Goal: Transaction & Acquisition: Obtain resource

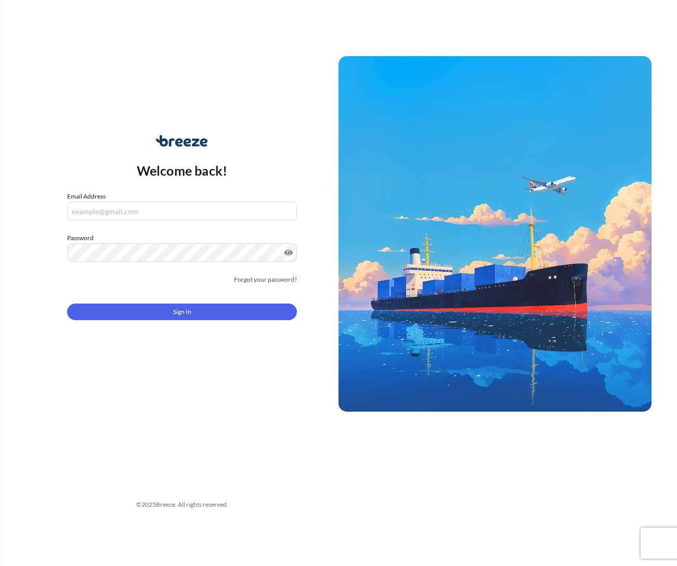
type input "[EMAIL_ADDRESS][DOMAIN_NAME]"
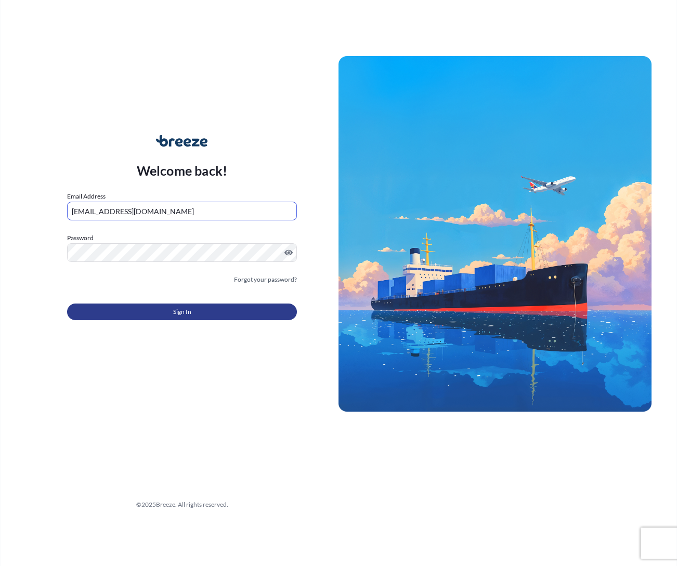
click at [115, 305] on button "Sign In" at bounding box center [182, 312] width 230 height 17
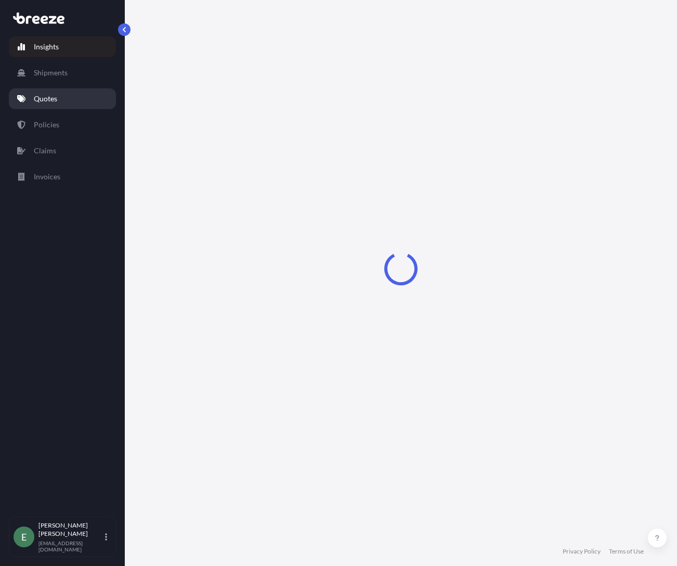
select select "2025"
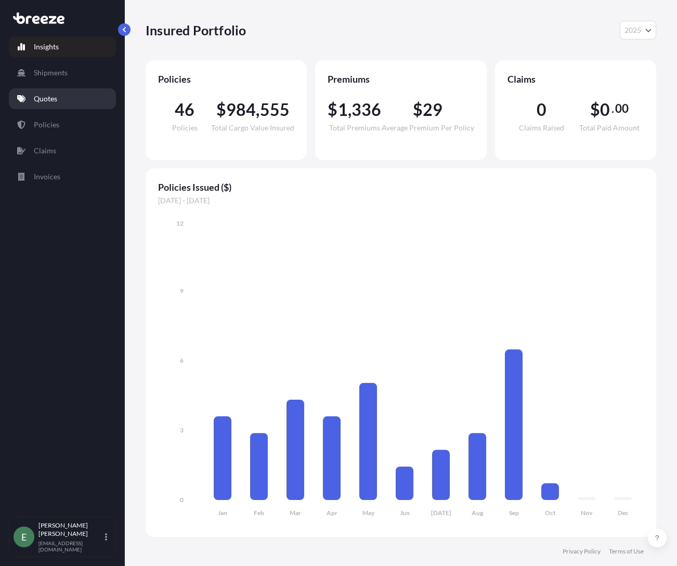
click at [41, 103] on p "Quotes" at bounding box center [45, 99] width 23 height 10
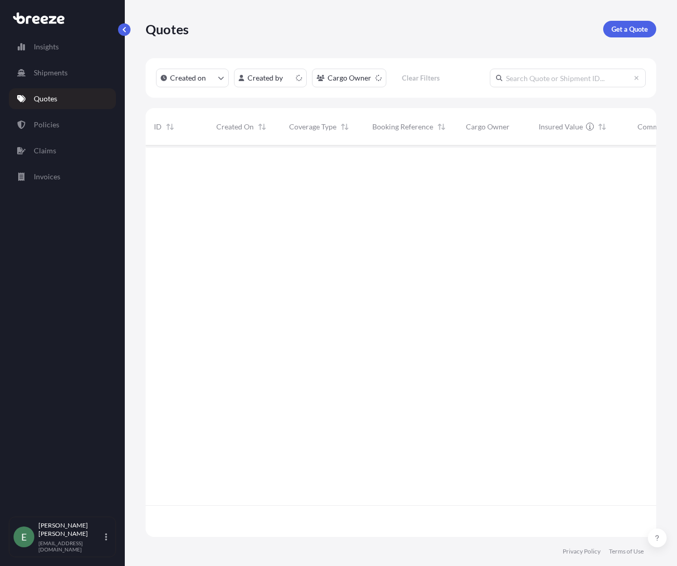
scroll to position [389, 503]
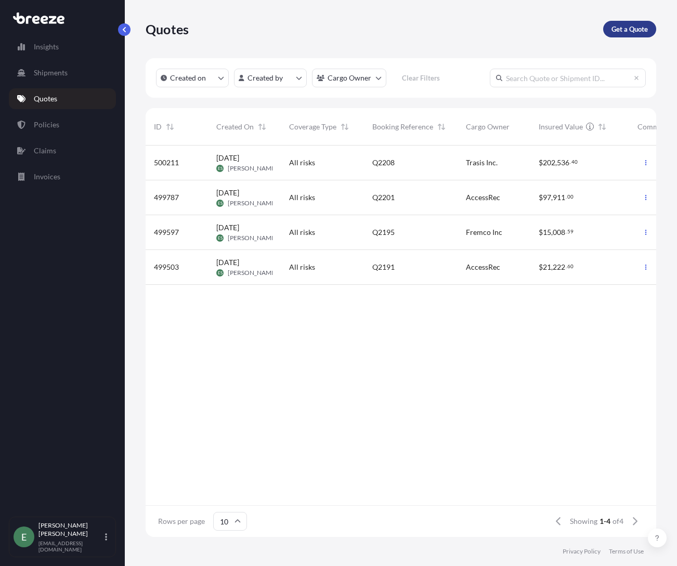
click at [629, 27] on p "Get a Quote" at bounding box center [629, 29] width 36 height 10
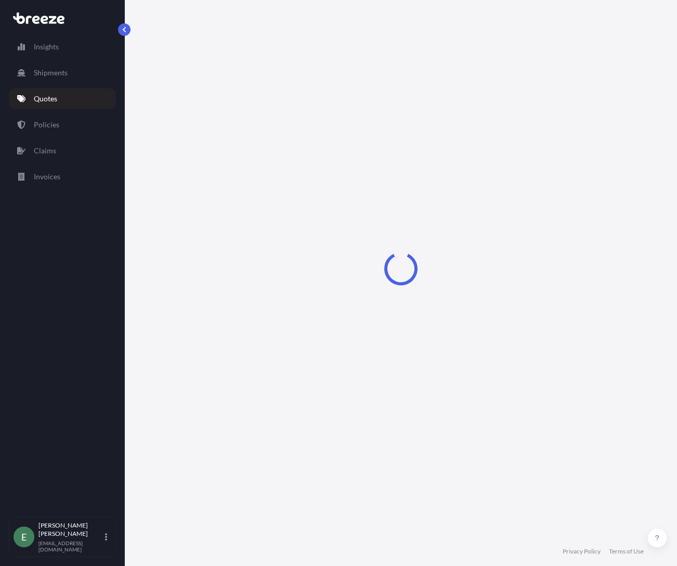
select select "Sea"
select select "1"
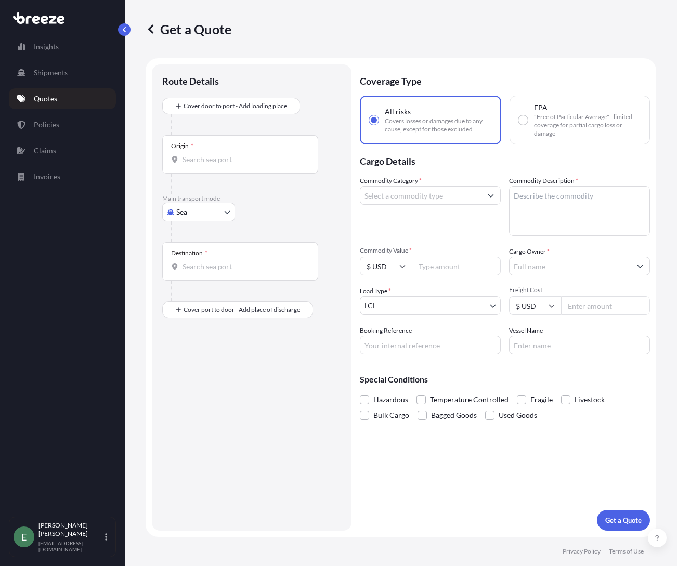
click at [189, 213] on body "Insights Shipments Quotes Policies Claims Invoices E [PERSON_NAME] [EMAIL_ADDRE…" at bounding box center [338, 283] width 677 height 566
click at [191, 272] on span "Road" at bounding box center [190, 276] width 17 height 10
select select "Road"
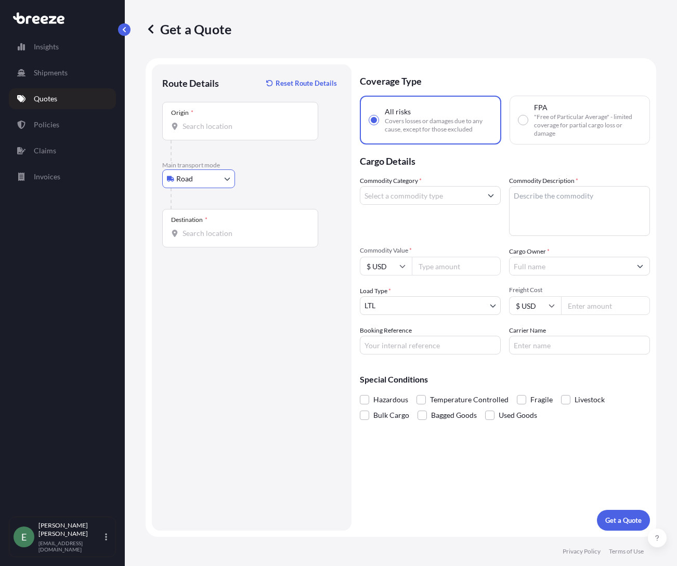
click at [205, 127] on input "Origin *" at bounding box center [243, 126] width 123 height 10
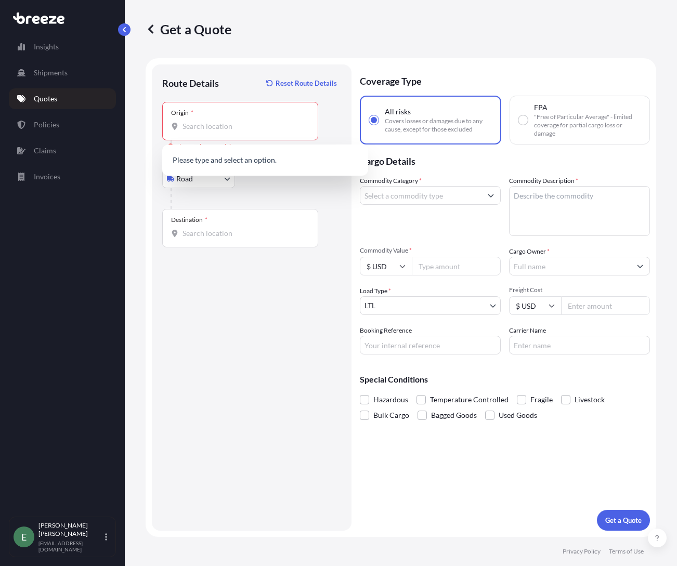
click at [152, 109] on div "Route Details Reset Route Details Place of loading Road Road Rail Origin * Plea…" at bounding box center [252, 297] width 200 height 466
click at [201, 122] on input "Origin * Please select an origin" at bounding box center [243, 126] width 123 height 10
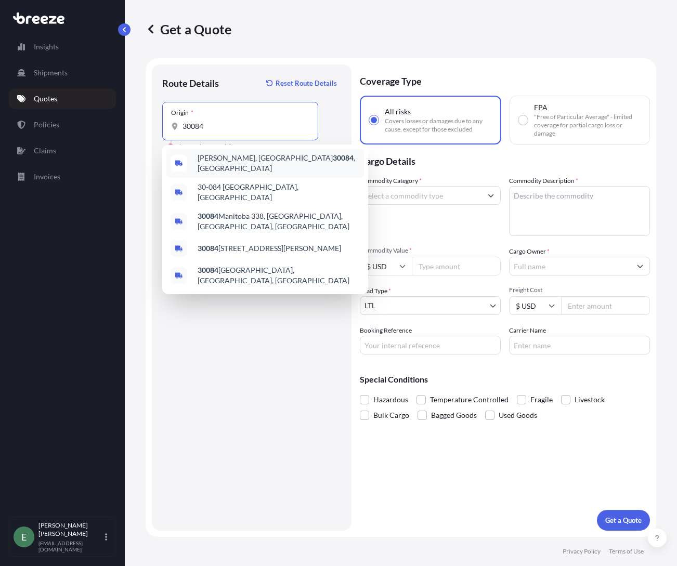
click at [188, 157] on div "[GEOGRAPHIC_DATA], GA 30084 , [GEOGRAPHIC_DATA]" at bounding box center [265, 163] width 198 height 29
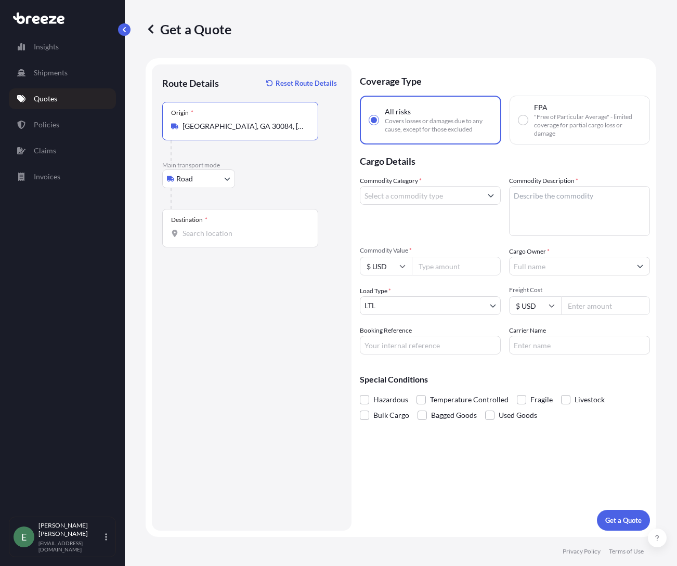
type input "[GEOGRAPHIC_DATA], GA 30084, [GEOGRAPHIC_DATA]"
click at [202, 228] on div "Destination *" at bounding box center [240, 228] width 156 height 38
click at [202, 228] on input "Destination *" at bounding box center [243, 233] width 123 height 10
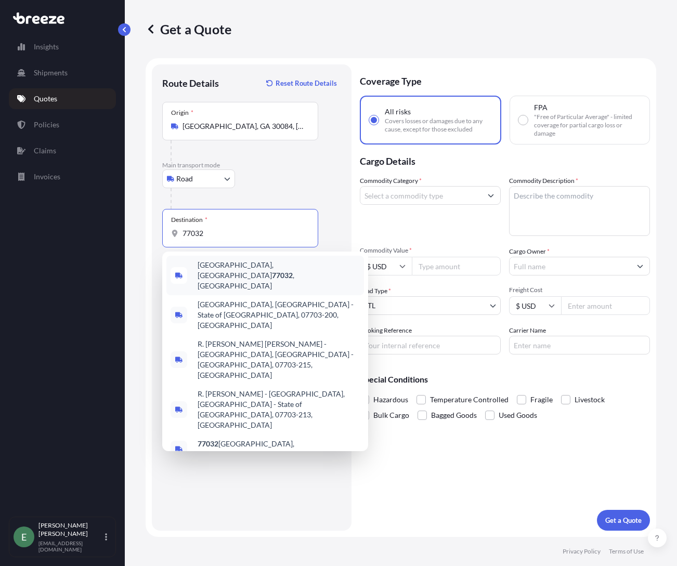
click at [226, 269] on span "[GEOGRAPHIC_DATA] , [GEOGRAPHIC_DATA]" at bounding box center [279, 275] width 162 height 31
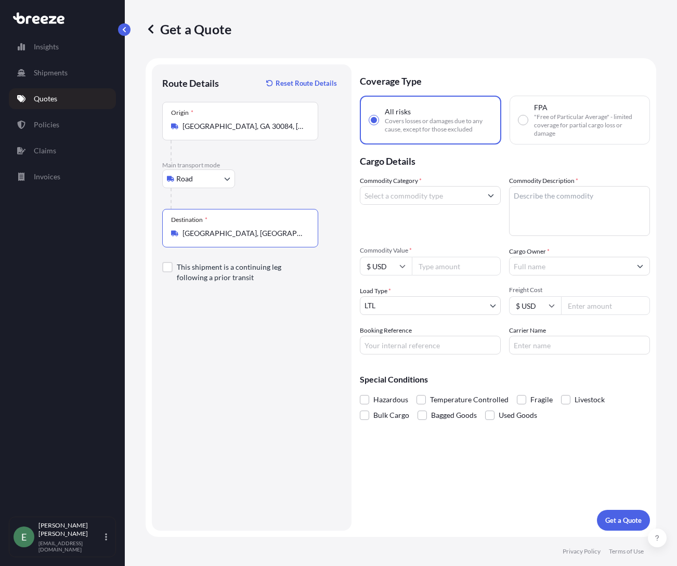
type input "[GEOGRAPHIC_DATA], [GEOGRAPHIC_DATA]"
paste textarea "Driver seat, pressure sensor"
type textarea "Driver seat, pressure sensor"
click at [442, 199] on input "Commodity Category *" at bounding box center [420, 195] width 121 height 19
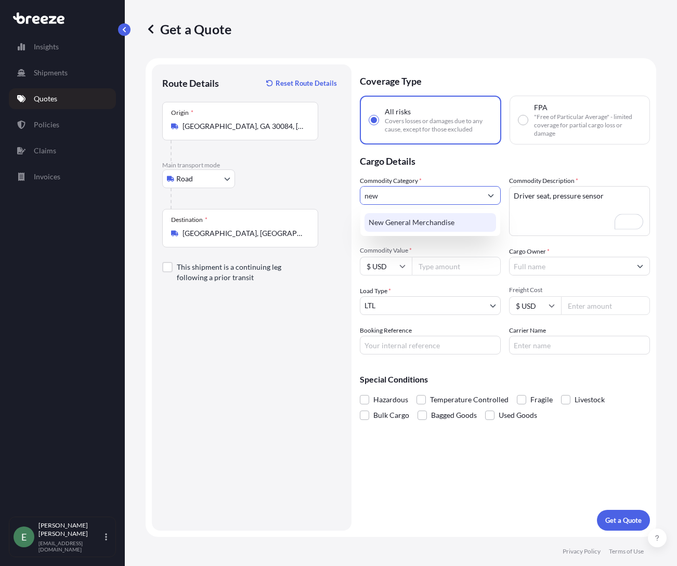
click at [468, 218] on div "New General Merchandise" at bounding box center [430, 222] width 132 height 19
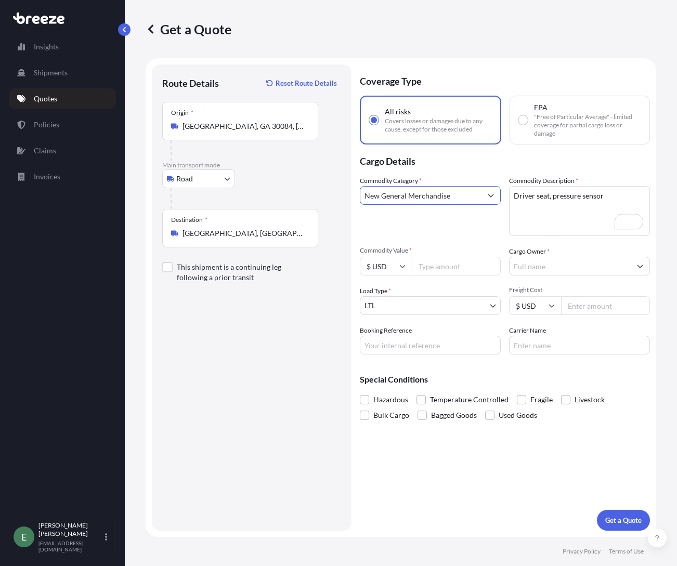
type input "New General Merchandise"
click at [446, 265] on input "Commodity Value *" at bounding box center [456, 266] width 89 height 19
click at [458, 266] on input "Commodity Value *" at bounding box center [456, 266] width 89 height 19
paste input "1532.38"
type input "1532.38"
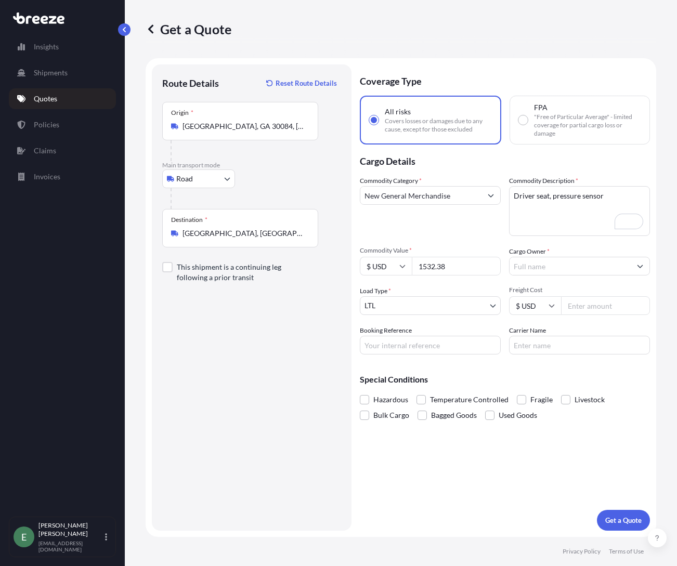
click at [548, 269] on input "Cargo Owner *" at bounding box center [569, 266] width 121 height 19
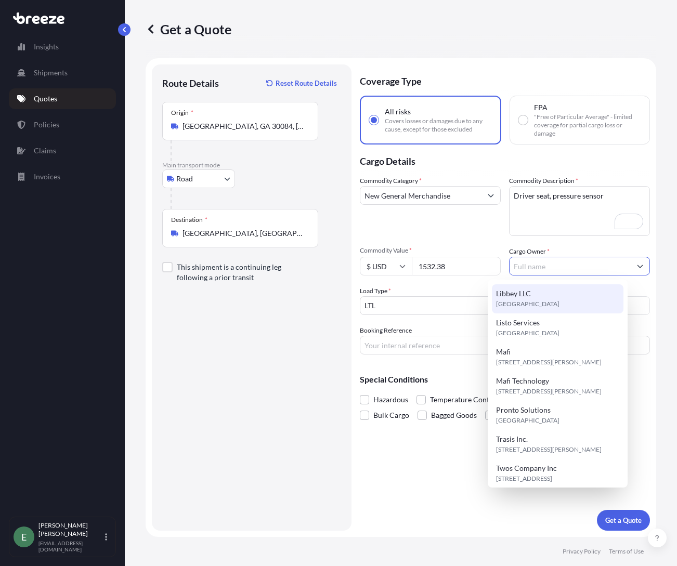
scroll to position [179, 0]
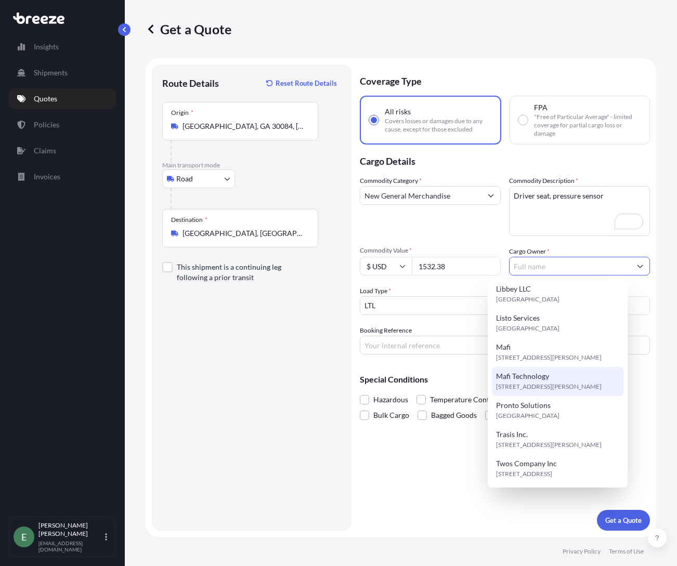
click at [523, 382] on span "[STREET_ADDRESS][PERSON_NAME]" at bounding box center [549, 387] width 106 height 10
type input "Mafi Technology"
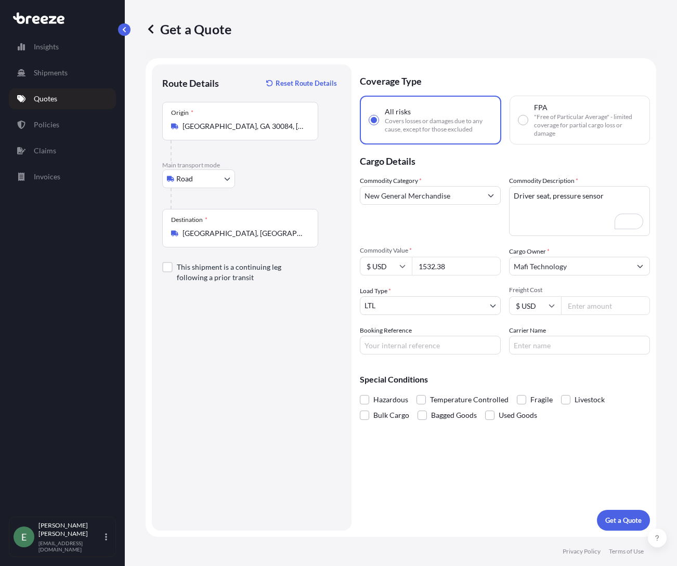
drag, startPoint x: 589, startPoint y: 303, endPoint x: 583, endPoint y: 289, distance: 15.4
click at [590, 303] on input "Freight Cost" at bounding box center [605, 305] width 89 height 19
type input "371.58"
click at [434, 353] on input "Booking Reference" at bounding box center [430, 345] width 141 height 19
type input "Q2218"
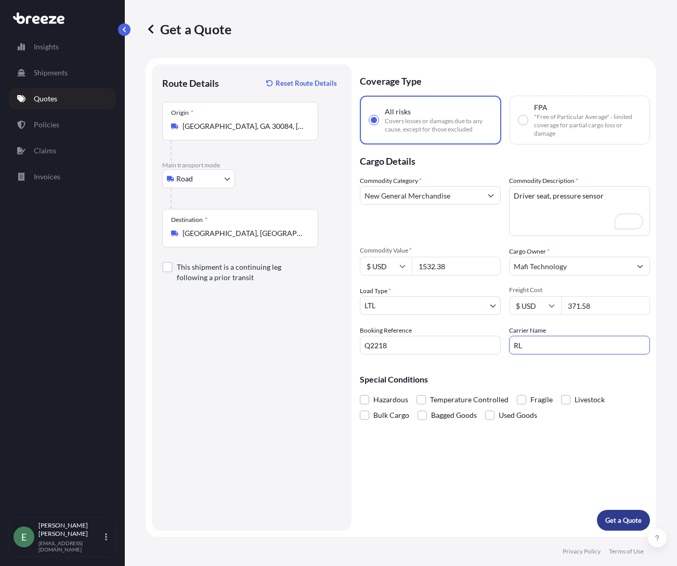
type input "RL"
click at [621, 520] on p "Get a Quote" at bounding box center [623, 520] width 36 height 10
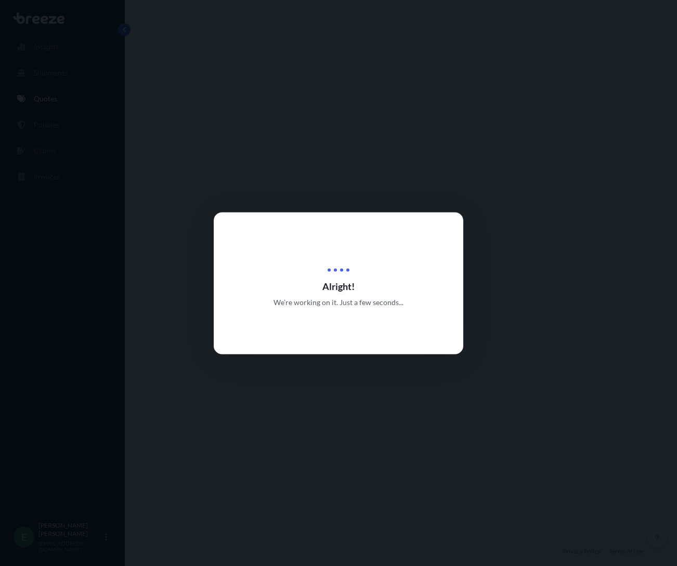
select select "Road"
select select "1"
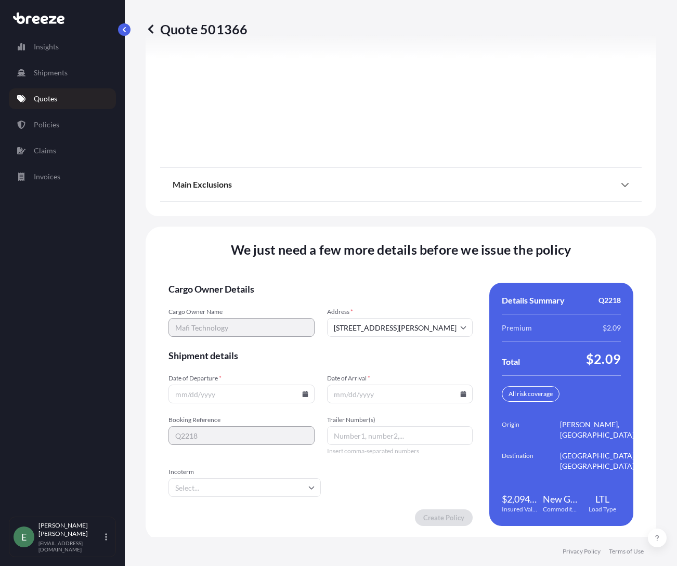
scroll to position [1311, 0]
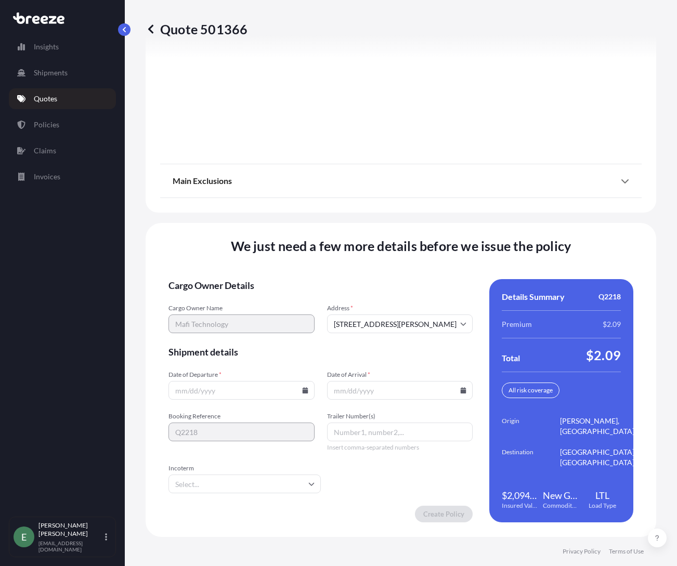
click at [250, 391] on input "Date of Departure *" at bounding box center [241, 390] width 146 height 19
click at [307, 391] on input "Date of Departure *" at bounding box center [241, 390] width 146 height 19
click at [302, 391] on icon at bounding box center [305, 390] width 6 height 6
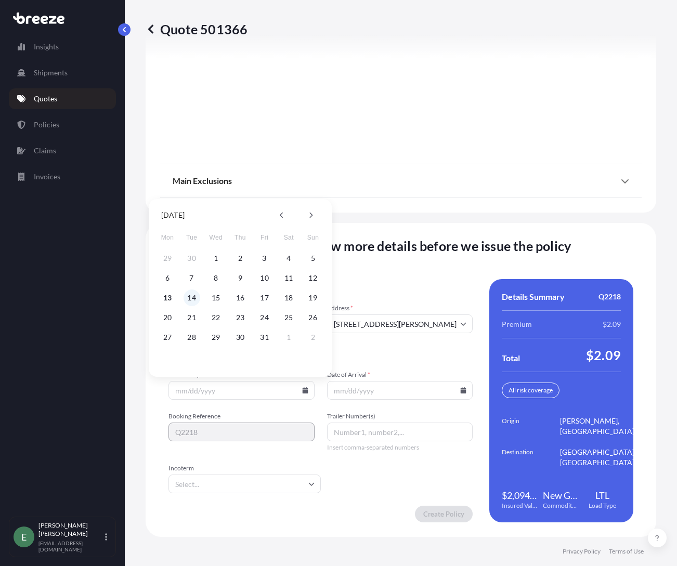
click at [189, 299] on button "14" at bounding box center [191, 298] width 17 height 17
type input "[DATE]"
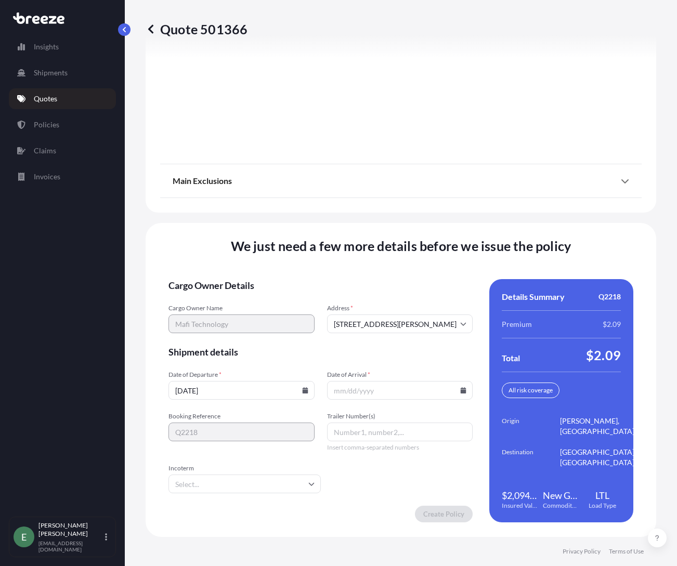
click at [460, 389] on icon at bounding box center [463, 390] width 6 height 6
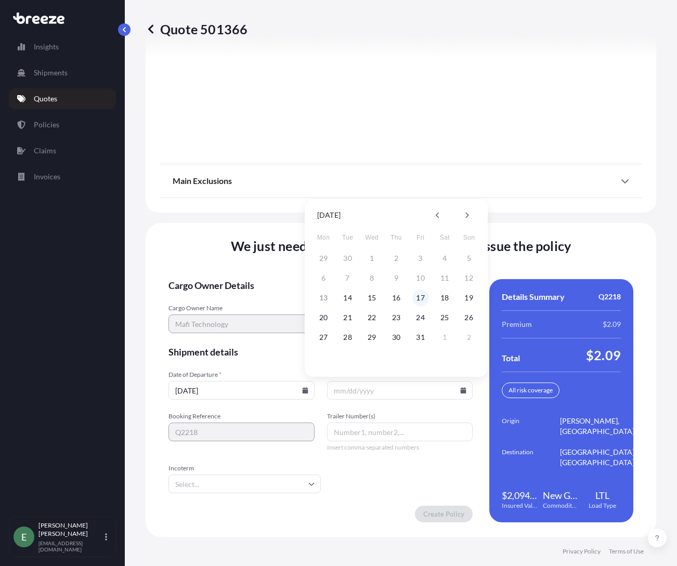
click at [420, 299] on button "17" at bounding box center [420, 298] width 17 height 17
type input "[DATE]"
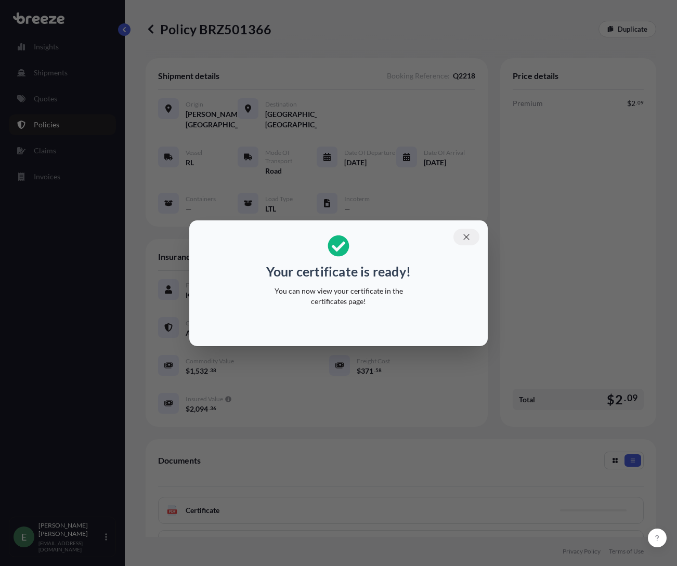
click at [466, 235] on icon "button" at bounding box center [466, 236] width 9 height 9
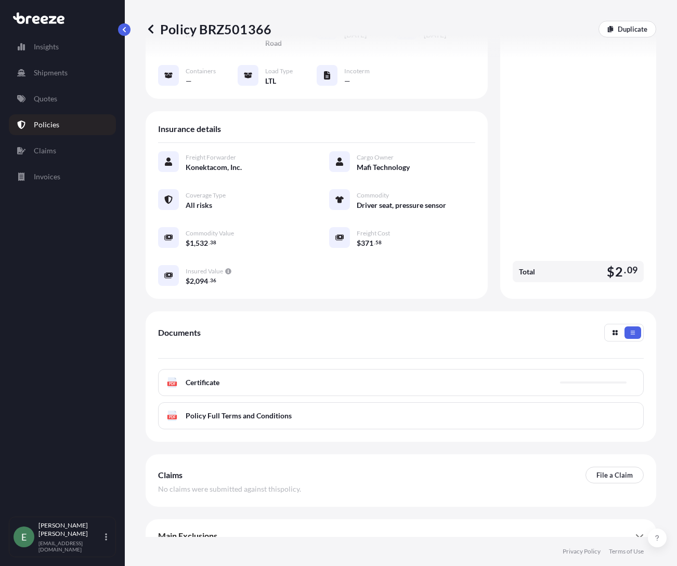
scroll to position [91, 0]
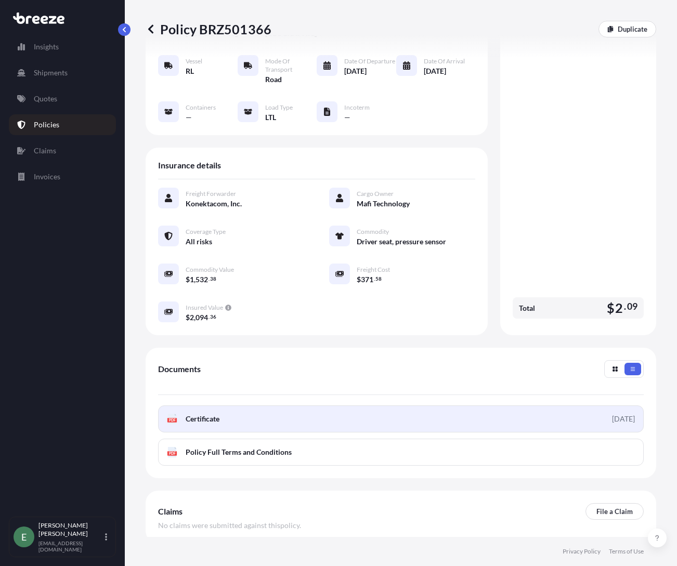
click at [209, 418] on span "Certificate" at bounding box center [203, 419] width 34 height 10
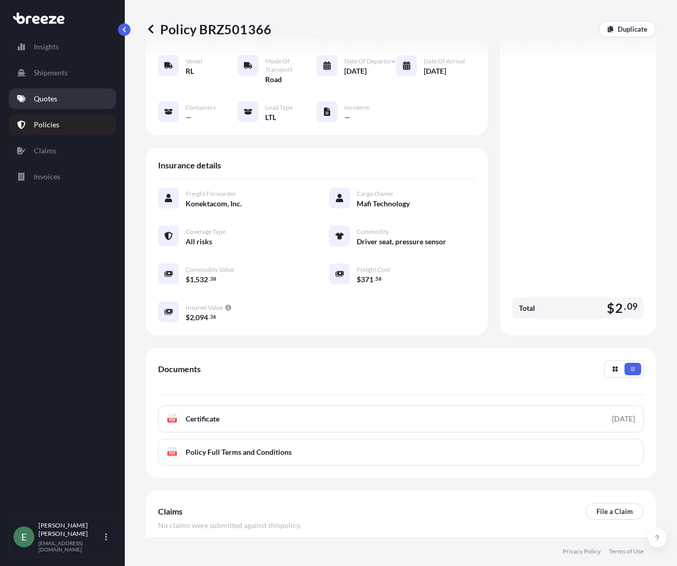
click at [39, 98] on p "Quotes" at bounding box center [45, 99] width 23 height 10
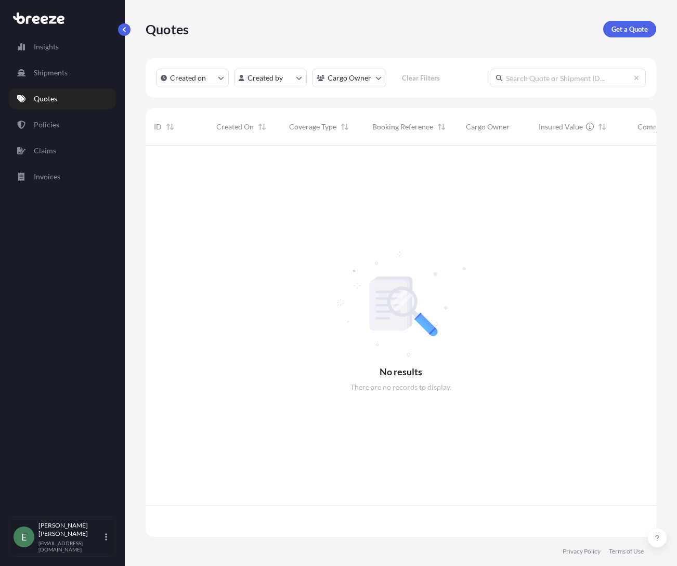
scroll to position [389, 503]
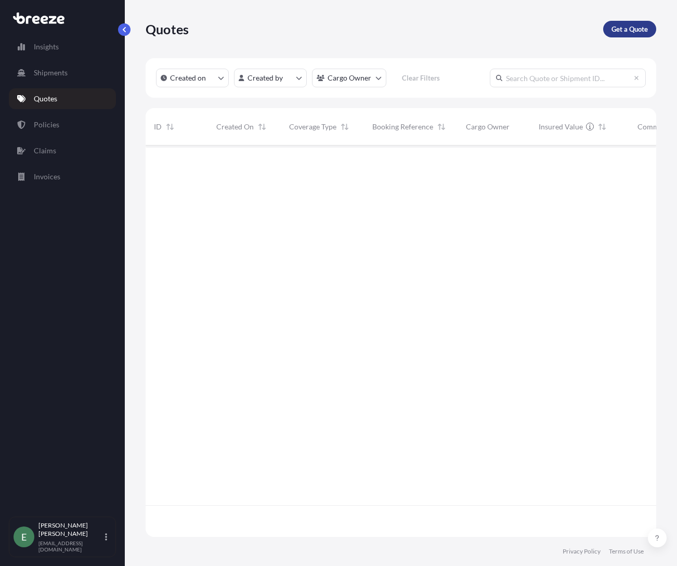
click at [621, 30] on p "Get a Quote" at bounding box center [629, 29] width 36 height 10
select select "Sea"
select select "1"
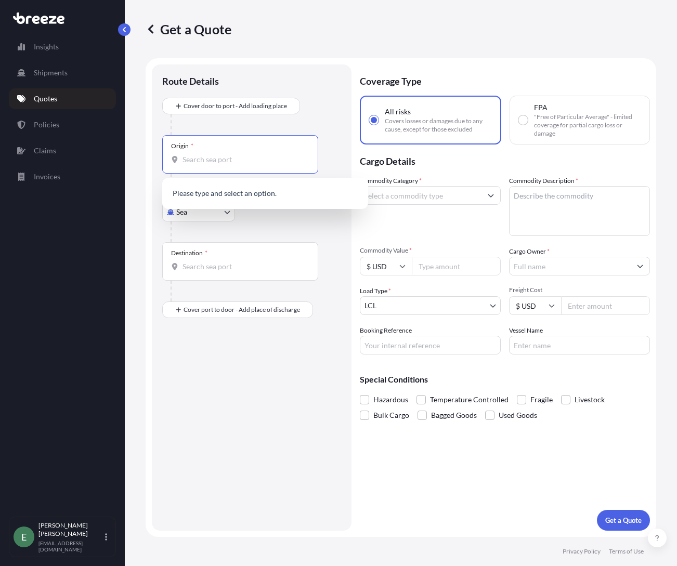
click at [206, 156] on input "Origin *" at bounding box center [243, 159] width 123 height 10
type input "30084"
click at [232, 165] on div "Origin * 30084" at bounding box center [240, 154] width 156 height 38
click at [232, 165] on input "30084" at bounding box center [243, 159] width 123 height 10
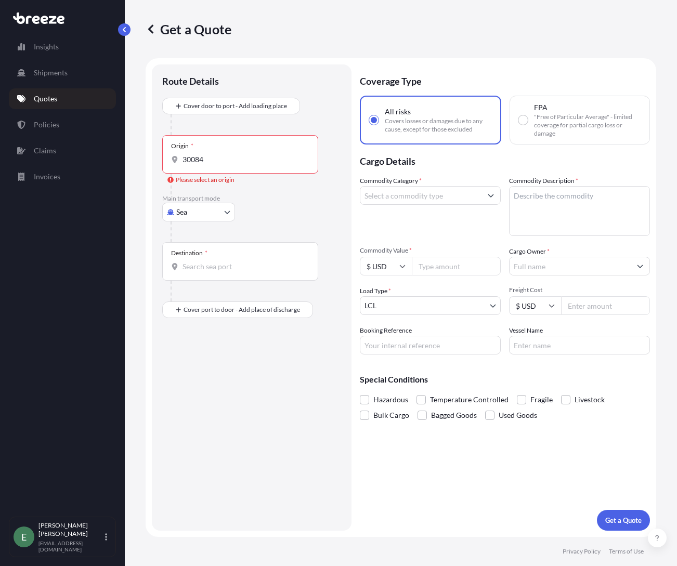
click at [230, 147] on div "Origin * 30084" at bounding box center [240, 154] width 156 height 38
click at [230, 154] on input "30084" at bounding box center [243, 159] width 123 height 10
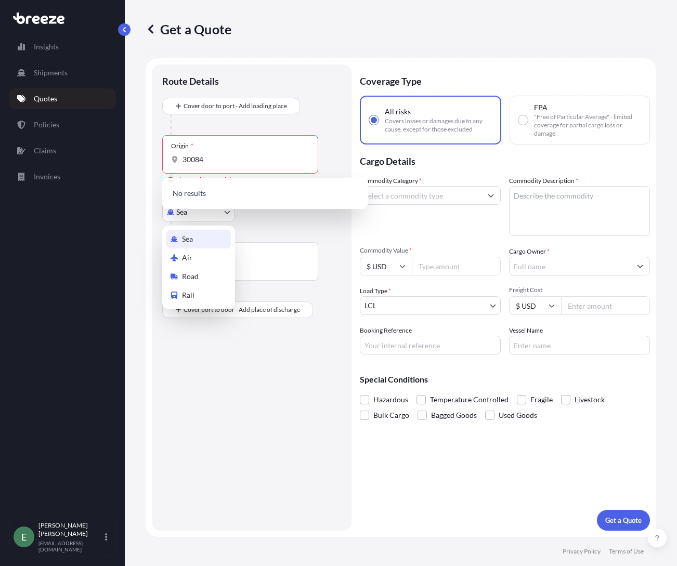
click at [199, 221] on body "0 options available. 0 options available. 0 options available. Insights Shipmen…" at bounding box center [338, 283] width 677 height 566
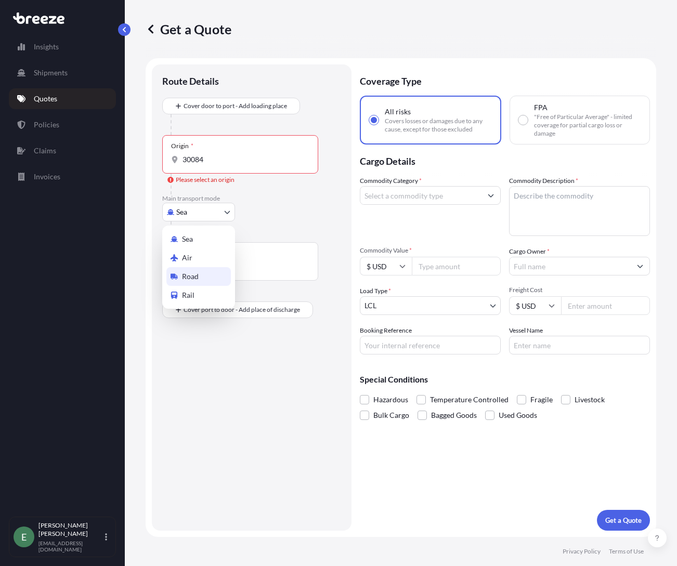
click at [188, 279] on span "Road" at bounding box center [190, 276] width 17 height 10
select select "Road"
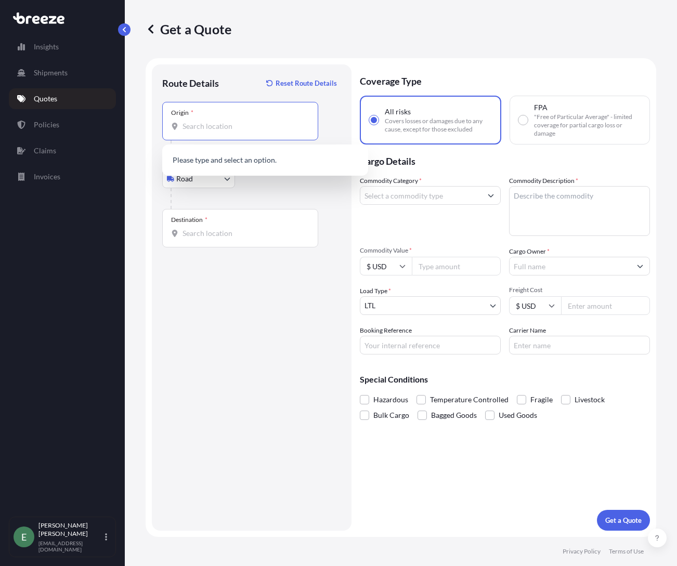
click at [215, 126] on input "Origin *" at bounding box center [243, 126] width 123 height 10
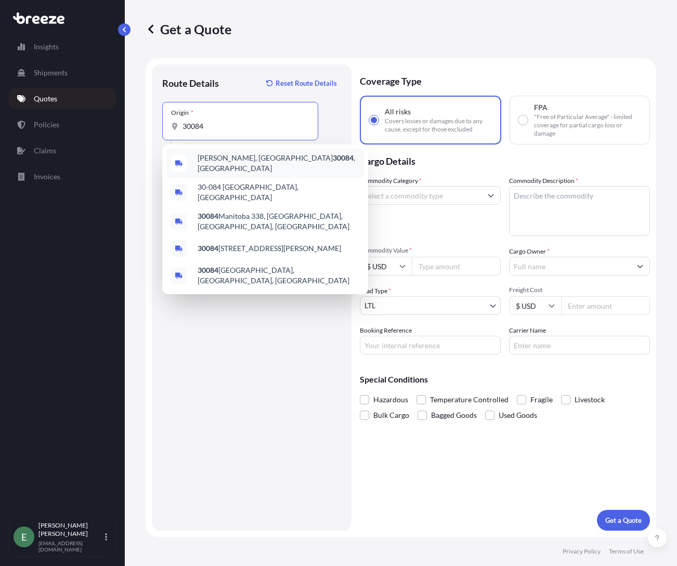
click at [202, 164] on span "[GEOGRAPHIC_DATA], GA 30084 , [GEOGRAPHIC_DATA]" at bounding box center [279, 163] width 162 height 21
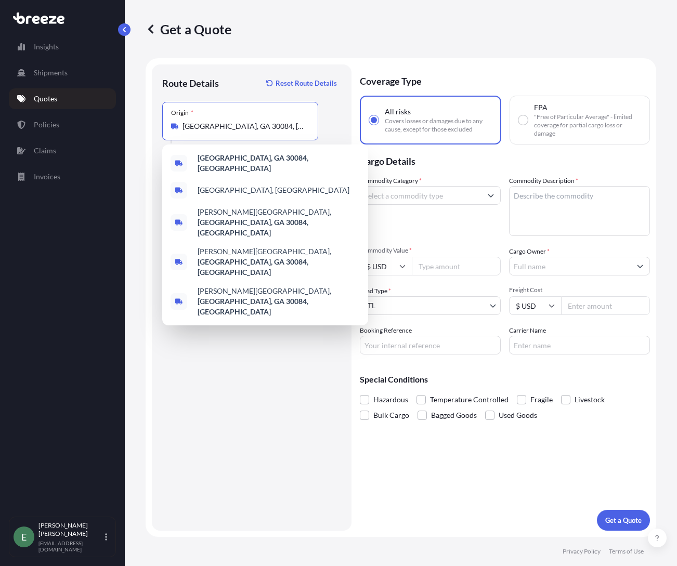
click at [199, 246] on span "[PERSON_NAME][GEOGRAPHIC_DATA][PERSON_NAME], [GEOGRAPHIC_DATA]" at bounding box center [279, 261] width 162 height 31
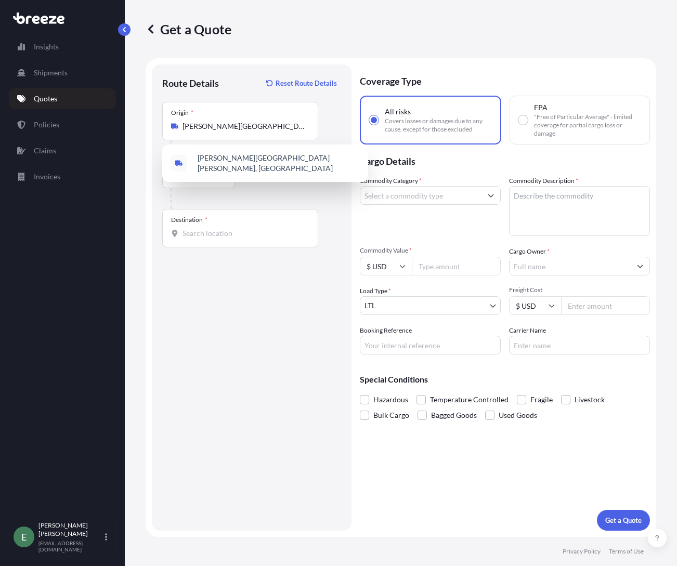
click at [155, 130] on div "Route Details Reset Route Details Place of loading Road Road Rail Origin * [PER…" at bounding box center [252, 297] width 200 height 466
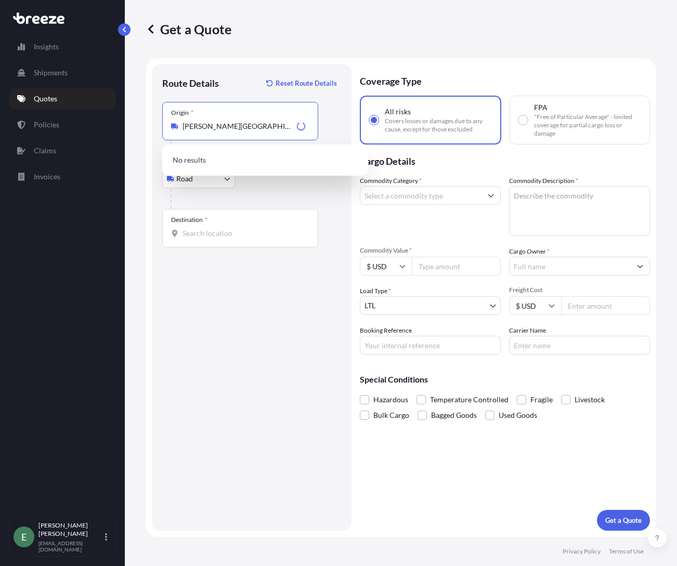
drag, startPoint x: 259, startPoint y: 126, endPoint x: 125, endPoint y: 117, distance: 134.4
click at [125, 117] on div "Get a Quote Route Details Reset Route Details Place of loading Road Road Rail O…" at bounding box center [401, 268] width 552 height 537
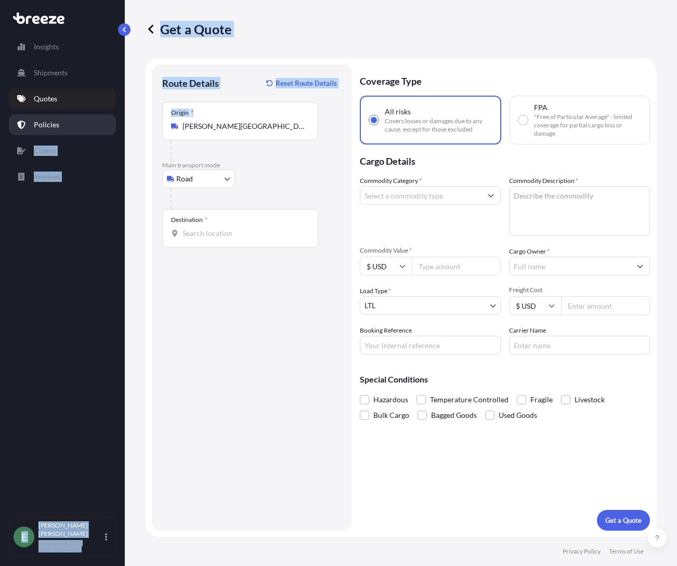
drag, startPoint x: 306, startPoint y: 126, endPoint x: 80, endPoint y: 118, distance: 226.2
click at [80, 118] on div "Insights Shipments Quotes Policies Claims Invoices E [PERSON_NAME] [EMAIL_ADDRE…" at bounding box center [338, 283] width 677 height 566
click at [250, 132] on div "Origin * [PERSON_NAME][GEOGRAPHIC_DATA][PERSON_NAME], [GEOGRAPHIC_DATA]" at bounding box center [240, 121] width 156 height 38
click at [250, 132] on input "[PERSON_NAME][GEOGRAPHIC_DATA][PERSON_NAME], [GEOGRAPHIC_DATA]" at bounding box center [243, 126] width 123 height 10
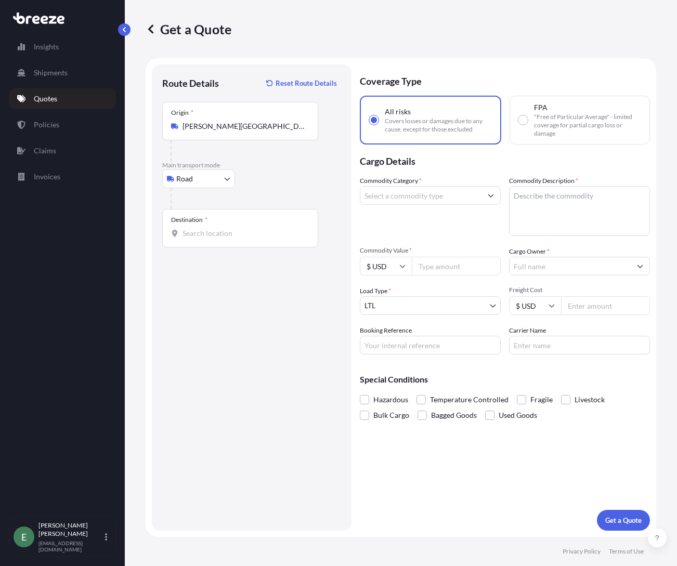
click at [250, 130] on div "Origin * [PERSON_NAME][GEOGRAPHIC_DATA][PERSON_NAME], [GEOGRAPHIC_DATA]" at bounding box center [240, 121] width 156 height 38
click at [250, 130] on input "[PERSON_NAME][GEOGRAPHIC_DATA][PERSON_NAME], [GEOGRAPHIC_DATA]" at bounding box center [243, 126] width 123 height 10
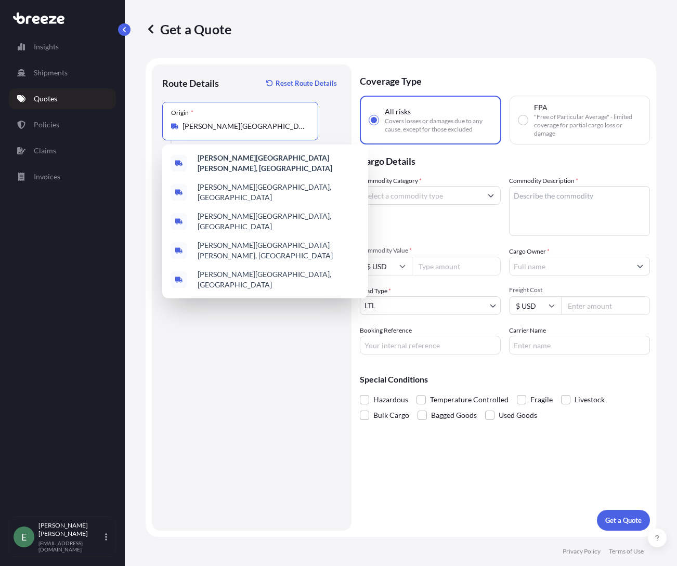
click at [251, 128] on input "[PERSON_NAME][GEOGRAPHIC_DATA][PERSON_NAME], [GEOGRAPHIC_DATA]" at bounding box center [243, 126] width 123 height 10
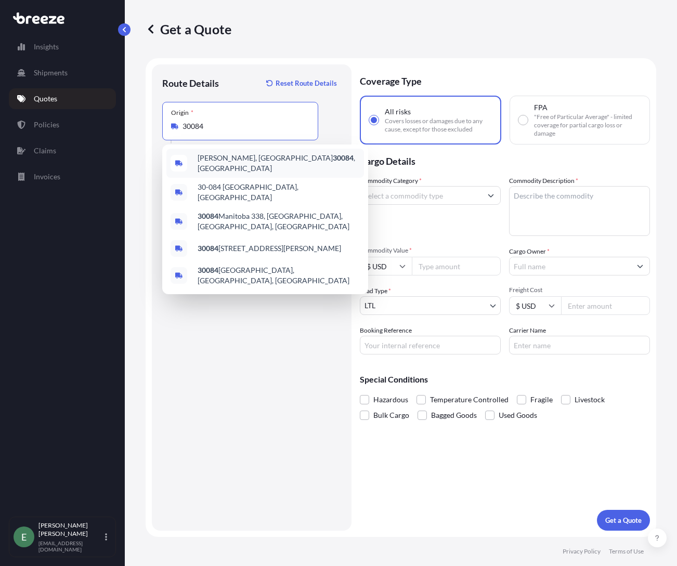
click at [198, 161] on span "[GEOGRAPHIC_DATA], GA 30084 , [GEOGRAPHIC_DATA]" at bounding box center [279, 163] width 162 height 21
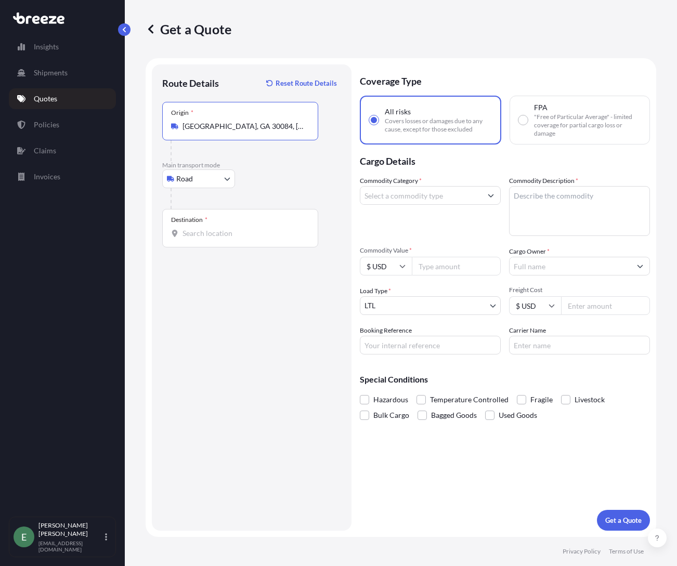
type input "[GEOGRAPHIC_DATA], GA 30084, [GEOGRAPHIC_DATA]"
click at [199, 233] on input "Destination *" at bounding box center [243, 233] width 123 height 10
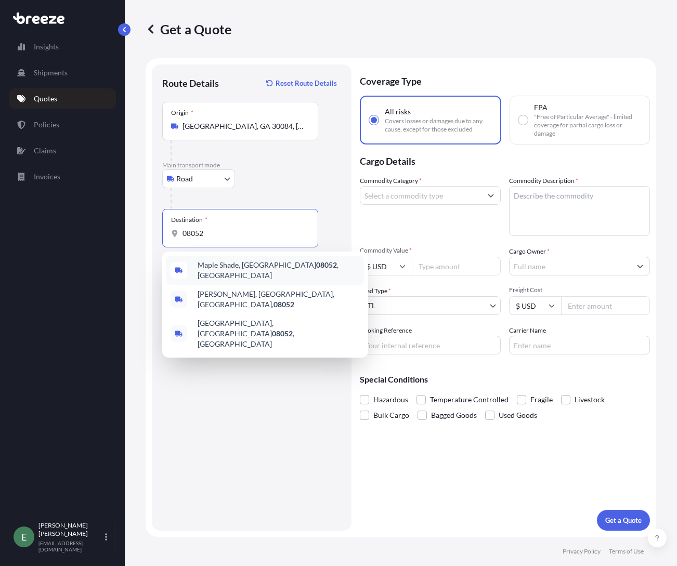
click at [206, 272] on span "[GEOGRAPHIC_DATA] , [GEOGRAPHIC_DATA]" at bounding box center [279, 270] width 162 height 21
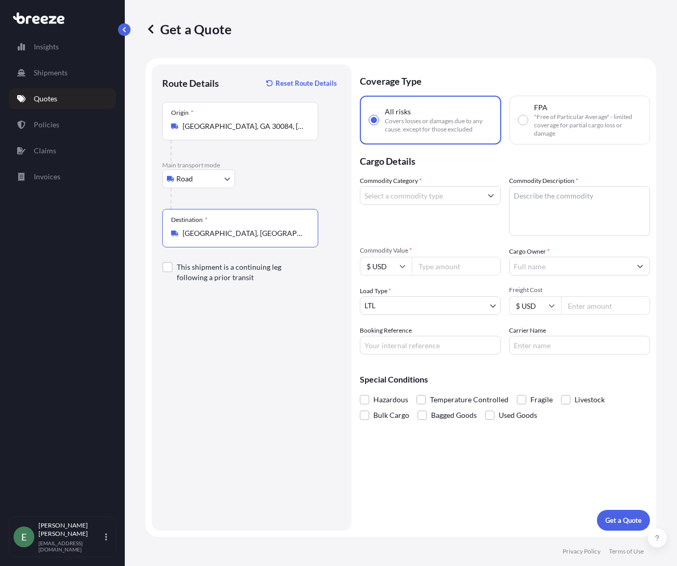
type input "[GEOGRAPHIC_DATA], [GEOGRAPHIC_DATA]"
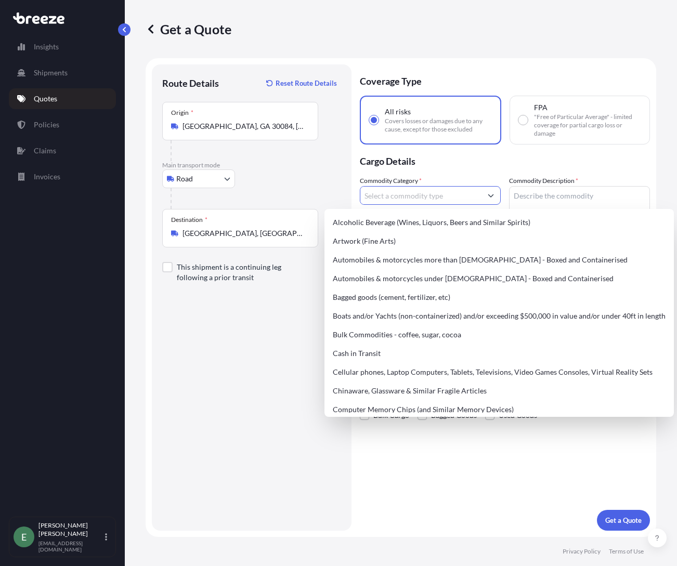
click at [457, 196] on input "Commodity Category *" at bounding box center [420, 195] width 121 height 19
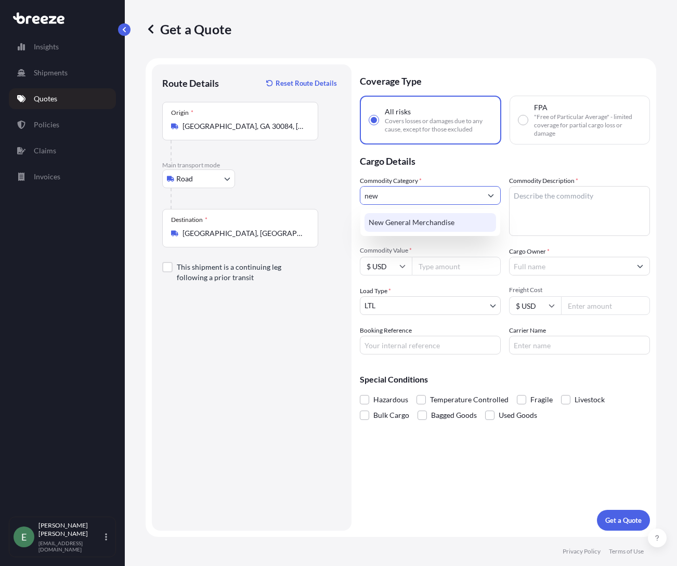
click at [447, 215] on div "New General Merchandise" at bounding box center [430, 222] width 132 height 19
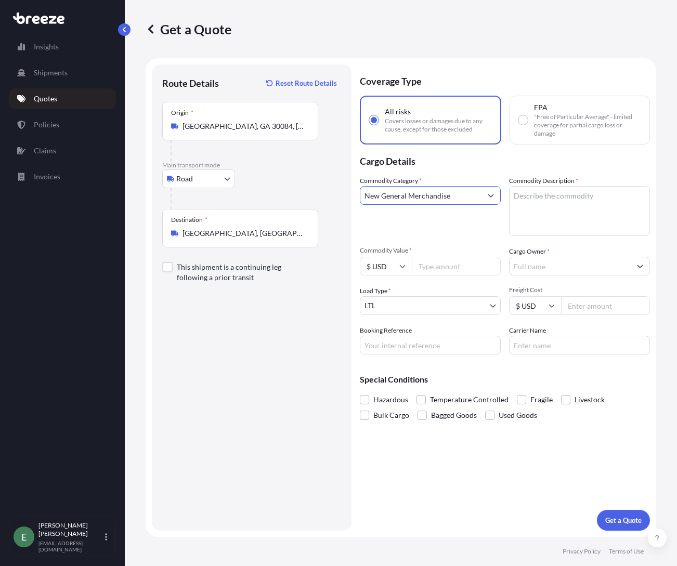
type input "New General Merchandise"
click at [536, 198] on textarea "Commodity Description *" at bounding box center [579, 211] width 141 height 50
paste textarea "Glass door, mudguard"
type textarea "Glass door, mudguard"
click at [464, 267] on input "Commodity Value *" at bounding box center [456, 266] width 89 height 19
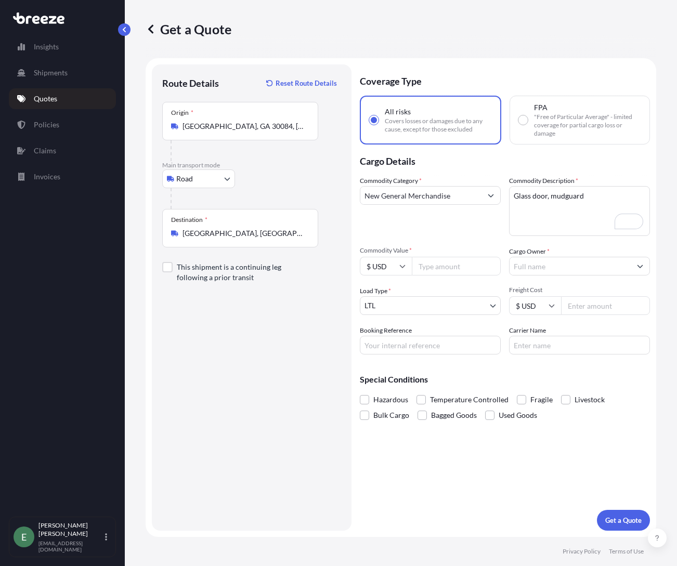
paste input "3684"
type input "3684"
click at [539, 269] on input "Cargo Owner *" at bounding box center [569, 266] width 121 height 19
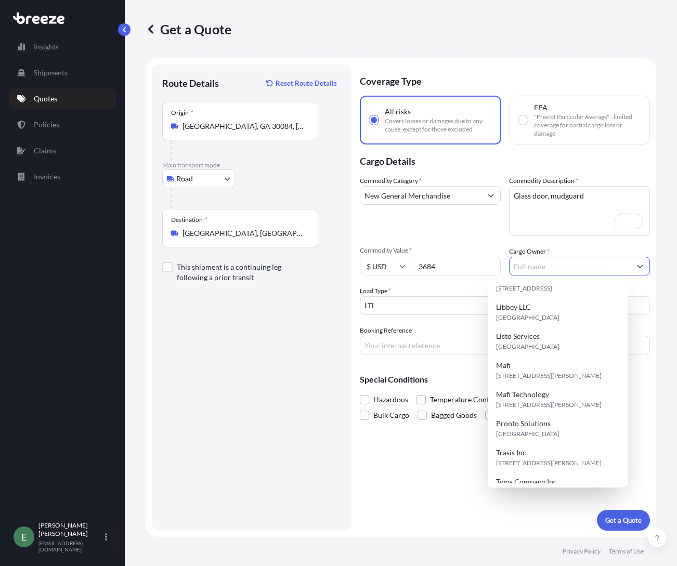
scroll to position [179, 0]
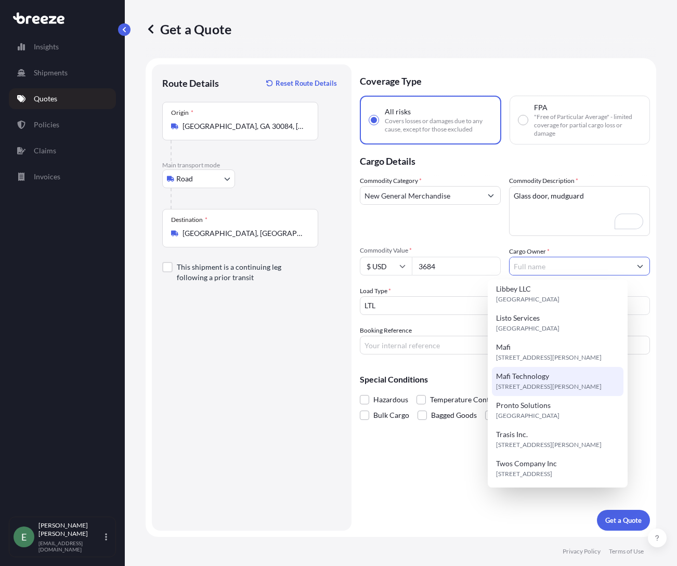
click at [537, 374] on span "Mafi Technology" at bounding box center [522, 376] width 53 height 10
type input "Mafi Technology"
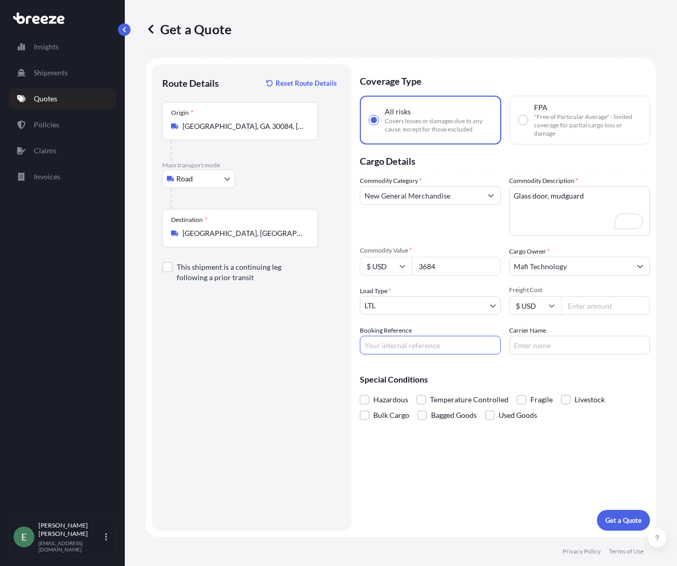
click at [421, 351] on input "Booking Reference" at bounding box center [430, 345] width 141 height 19
type input "Q2220"
click at [546, 344] on input "Carrier Name" at bounding box center [579, 345] width 141 height 19
type input "[PERSON_NAME] Express"
click at [589, 308] on input "Freight Cost" at bounding box center [605, 305] width 89 height 19
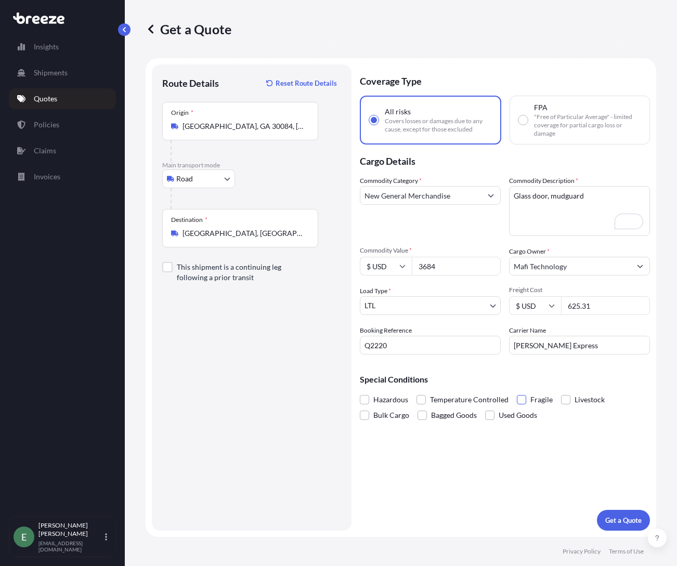
type input "625.31"
click at [523, 402] on span at bounding box center [521, 399] width 9 height 9
click at [517, 392] on input "Fragile" at bounding box center [517, 392] width 0 height 0
click at [633, 518] on p "Get a Quote" at bounding box center [623, 520] width 36 height 10
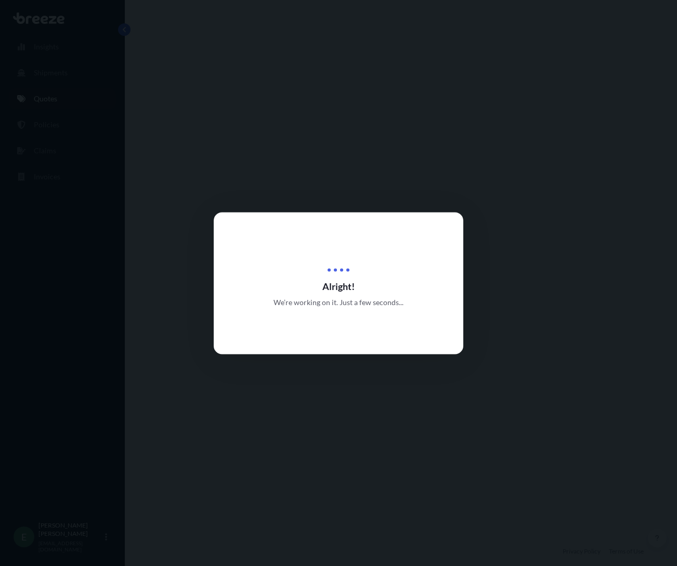
select select "Road"
select select "1"
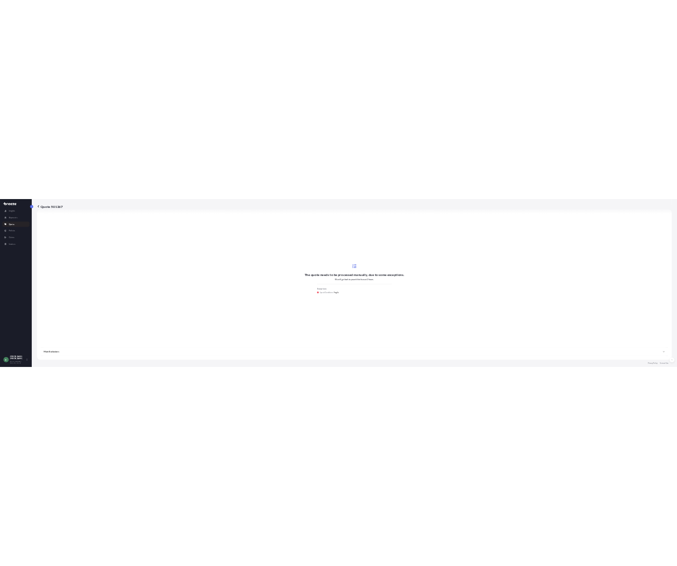
scroll to position [409, 0]
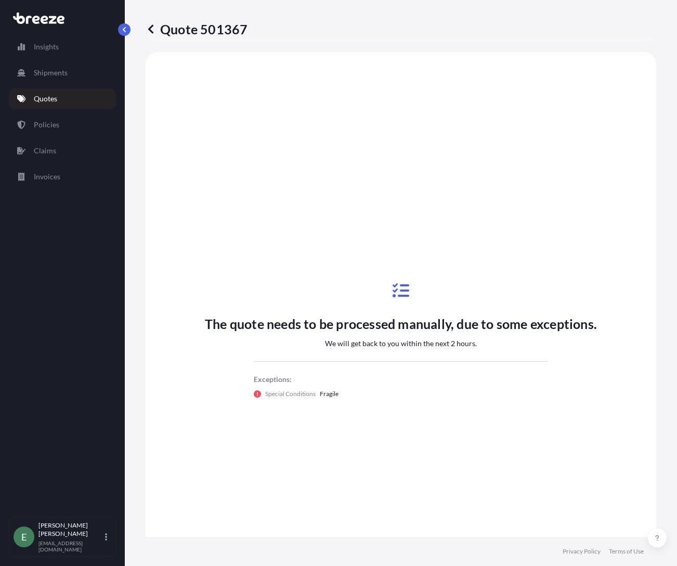
click at [42, 103] on p "Quotes" at bounding box center [45, 99] width 23 height 10
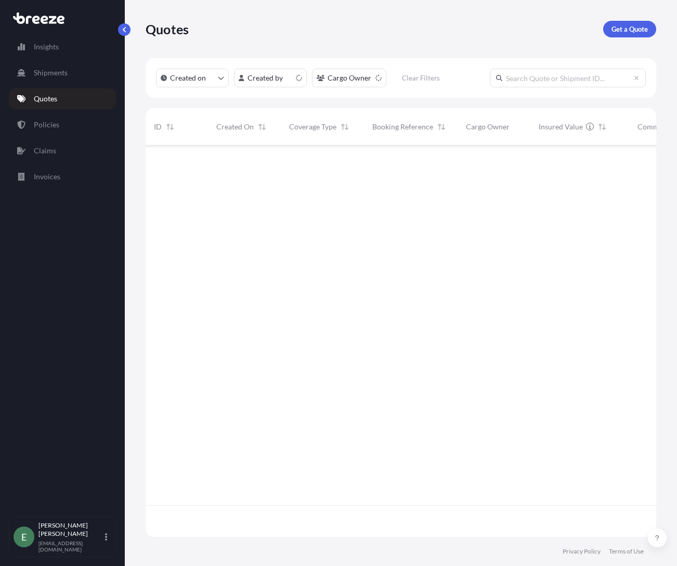
scroll to position [389, 503]
